Goal: Information Seeking & Learning: Find specific fact

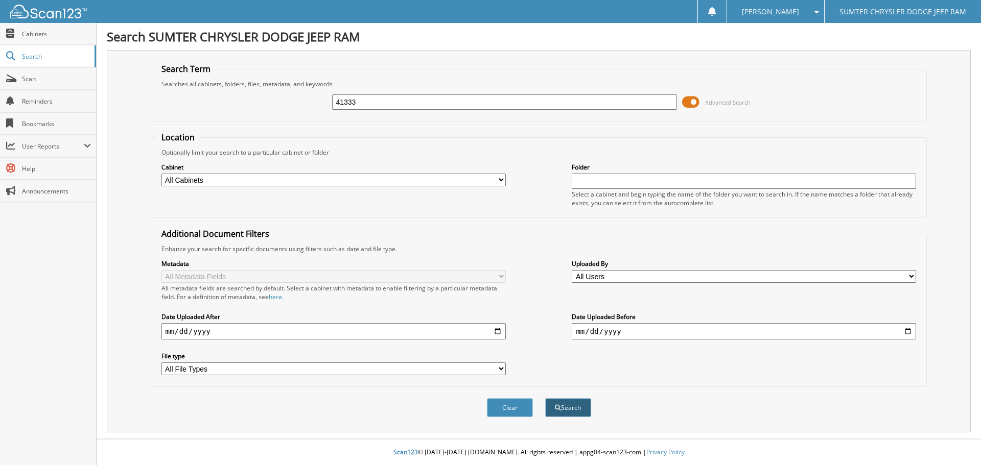
type input "41333"
click at [565, 407] on button "Search" at bounding box center [568, 408] width 46 height 19
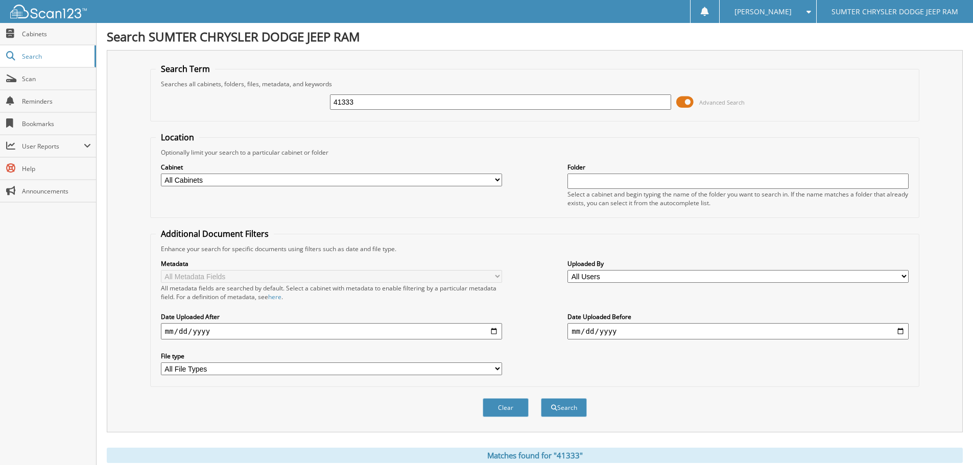
click at [565, 407] on button "Search" at bounding box center [564, 408] width 46 height 19
click at [572, 412] on button "Search" at bounding box center [564, 408] width 46 height 19
click at [377, 101] on input "41333" at bounding box center [500, 102] width 341 height 15
type input "4"
click at [508, 407] on button "Clear" at bounding box center [506, 408] width 46 height 19
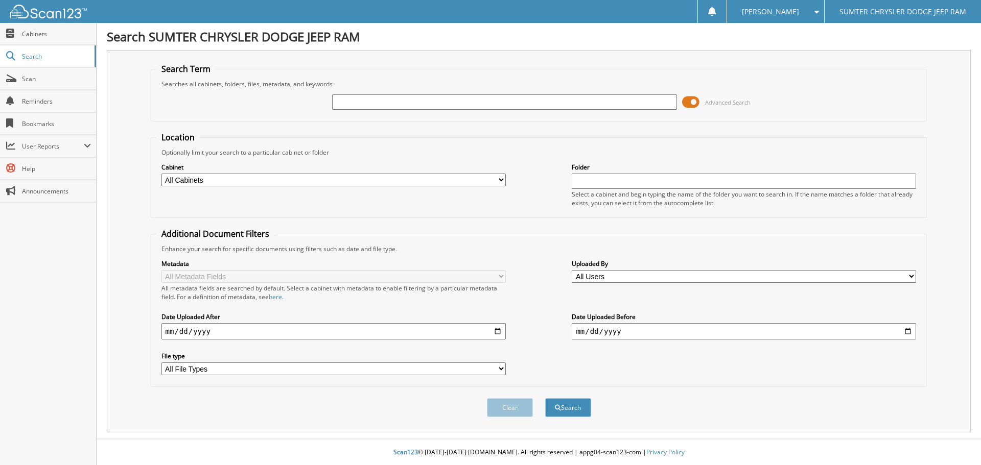
click at [739, 438] on div "Search SUMTER CHRYSLER DODGE JEEP RAM Search Term Searches all cabinets, folder…" at bounding box center [539, 232] width 884 height 465
click at [910, 419] on div "Clear Search" at bounding box center [539, 407] width 777 height 41
click at [902, 263] on label "Uploaded By" at bounding box center [744, 264] width 344 height 9
click at [857, 216] on fieldset "Location Optionally limit your search to a particular cabinet or folder Cabinet…" at bounding box center [539, 175] width 777 height 86
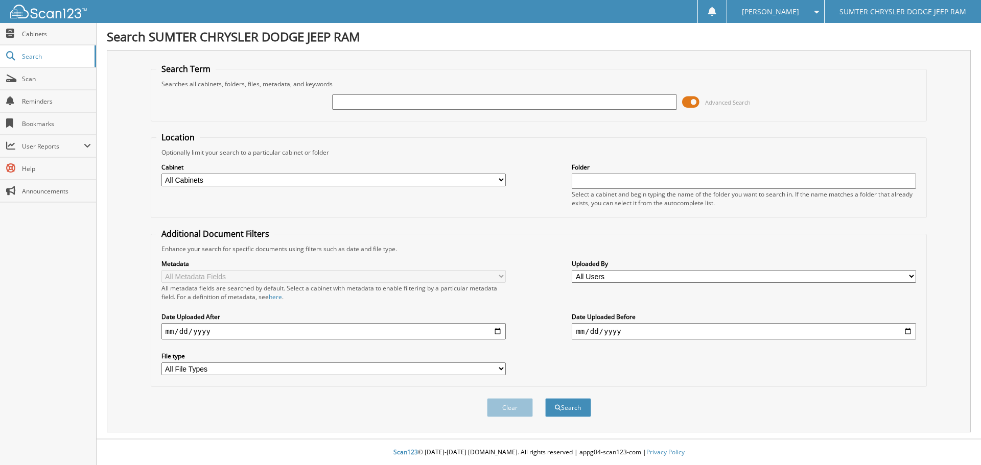
drag, startPoint x: 855, startPoint y: 210, endPoint x: 835, endPoint y: 186, distance: 31.6
click at [855, 209] on div "Cabinet All Cabinets PARTS INVOICES SERVICE RO Needs Filing Folder" at bounding box center [538, 185] width 765 height 56
